Goal: Navigation & Orientation: Find specific page/section

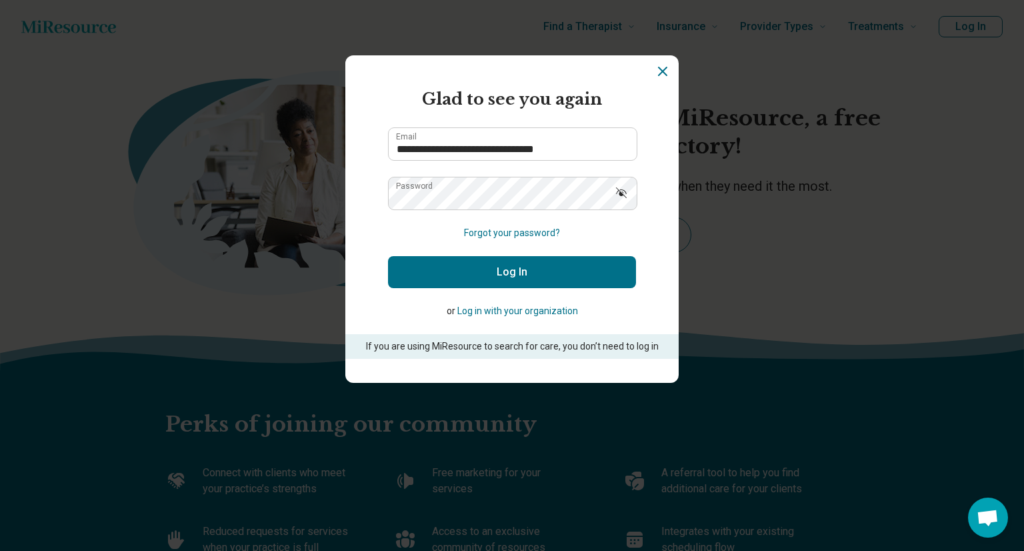
click at [507, 274] on button "Log In" at bounding box center [512, 272] width 248 height 32
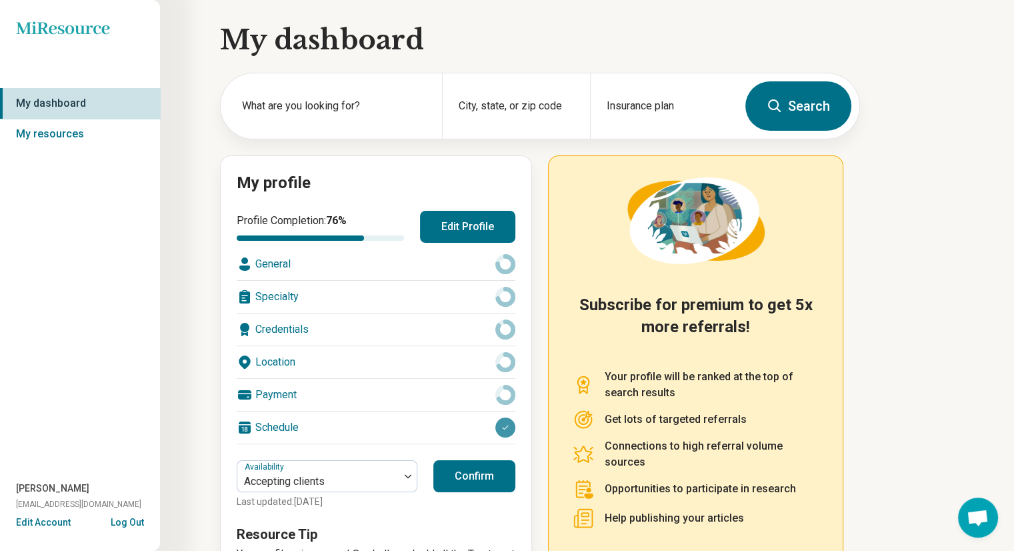
click at [179, 281] on div "My dashboard What are you looking for? City, state, or zip code Insurance plan …" at bounding box center [430, 323] width 860 height 646
click at [59, 134] on link "My resources" at bounding box center [80, 134] width 160 height 31
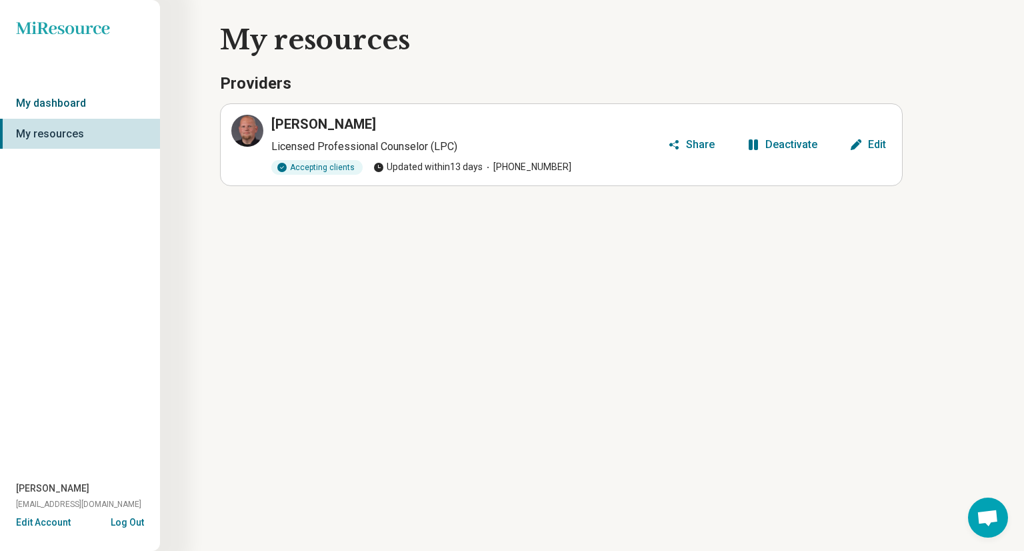
click at [63, 105] on link "My dashboard" at bounding box center [80, 103] width 160 height 31
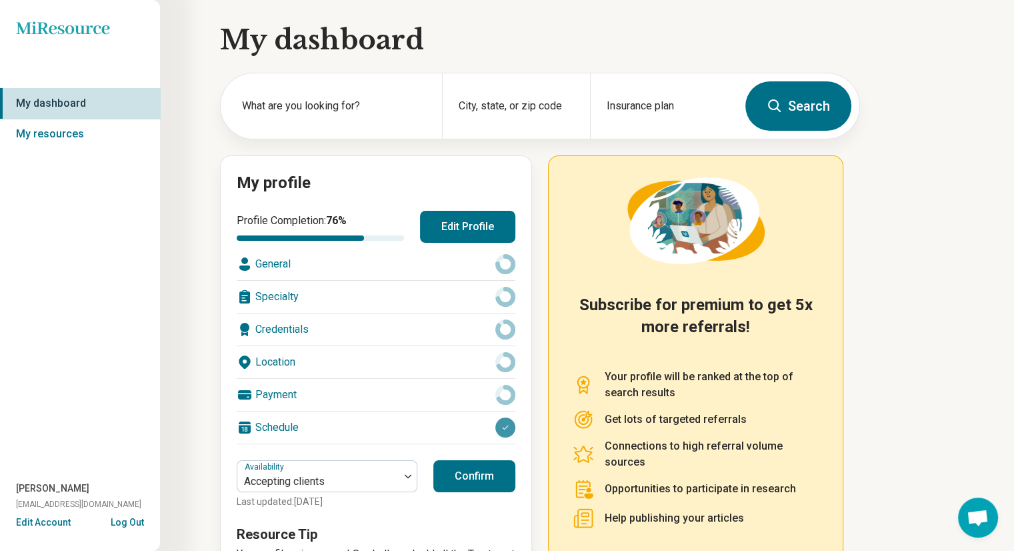
click at [918, 409] on div "My dashboard What are you looking for? City, state, or zip code Insurance plan …" at bounding box center [480, 323] width 960 height 646
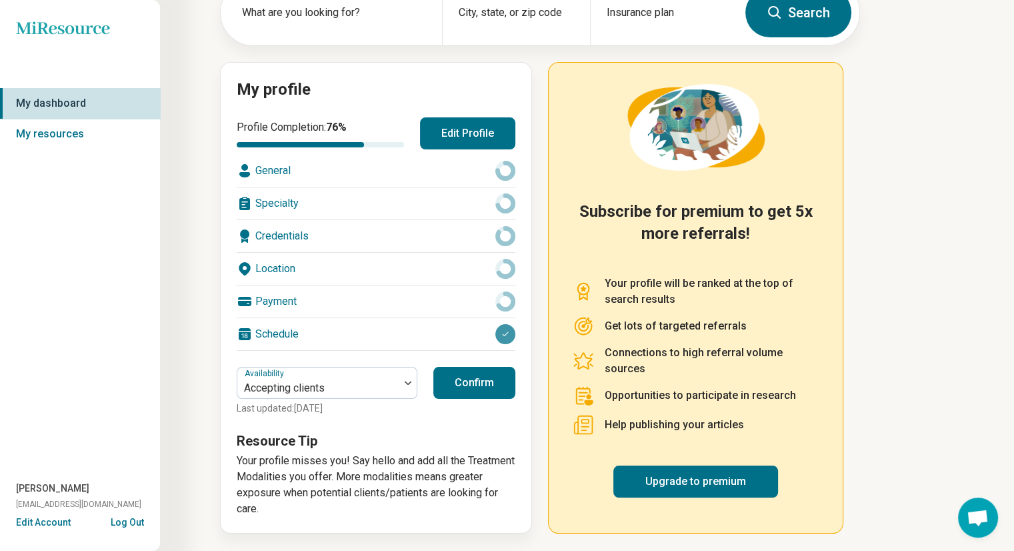
scroll to position [67, 0]
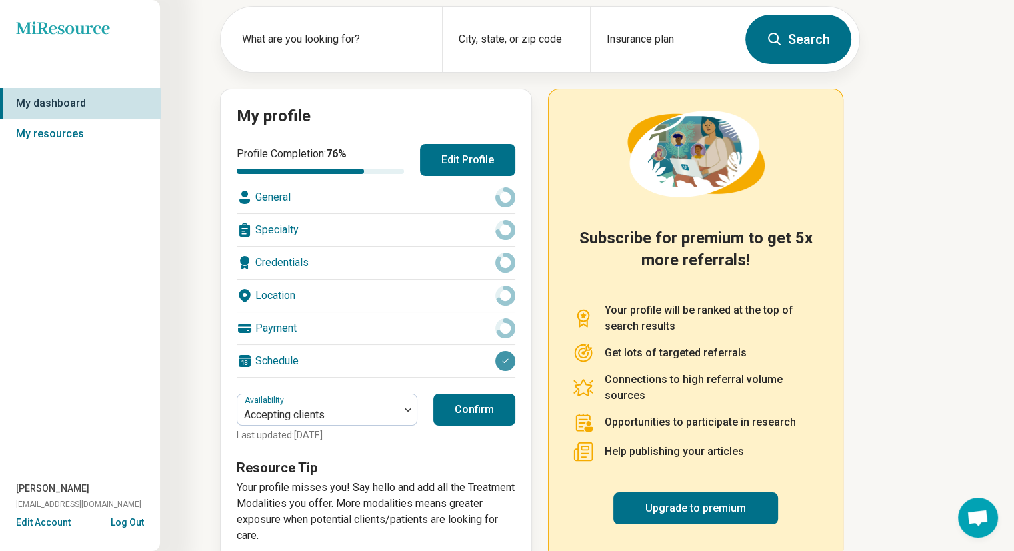
click at [489, 411] on button "Confirm" at bounding box center [474, 409] width 82 height 32
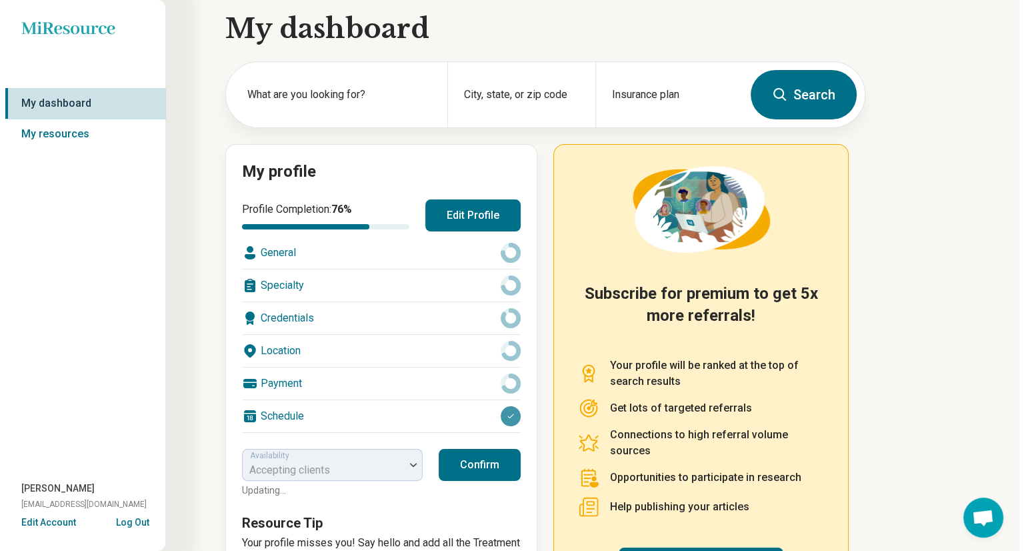
scroll to position [0, 0]
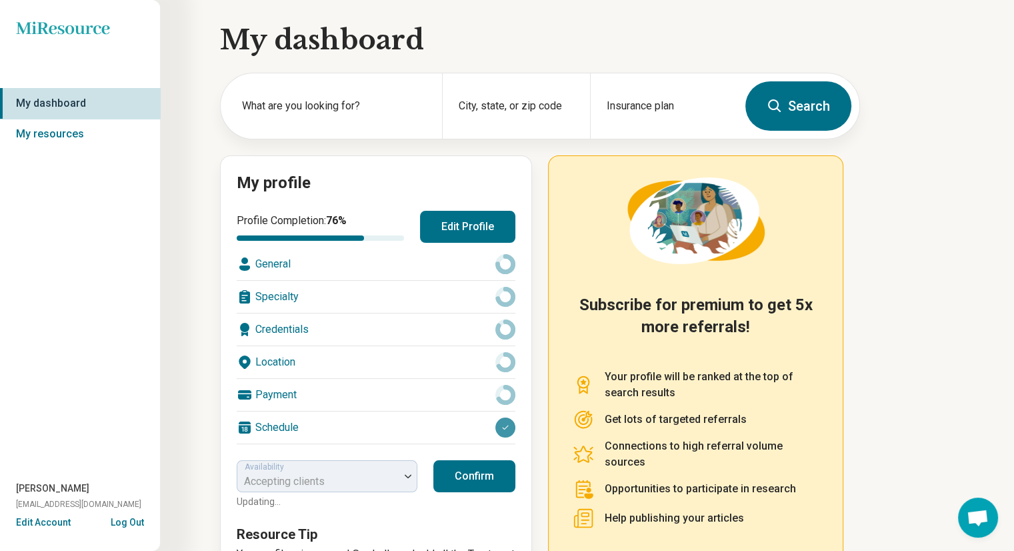
click at [96, 33] on icon "Miresource logo" at bounding box center [63, 27] width 94 height 13
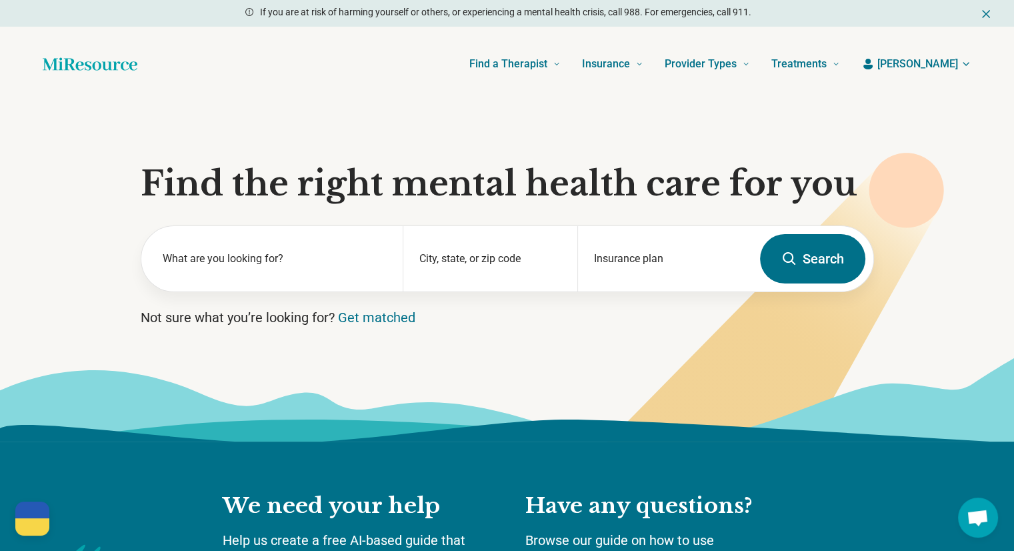
click at [951, 65] on span "[PERSON_NAME]" at bounding box center [918, 64] width 81 height 16
